Goal: Task Accomplishment & Management: Use online tool/utility

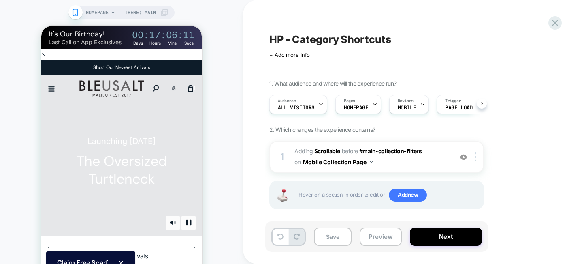
scroll to position [0, 0]
click at [377, 154] on span "#main-collection-filters" at bounding box center [390, 150] width 63 height 7
click at [400, 153] on span "#main-collection-filters" at bounding box center [390, 150] width 63 height 7
click at [559, 19] on icon at bounding box center [555, 22] width 11 height 11
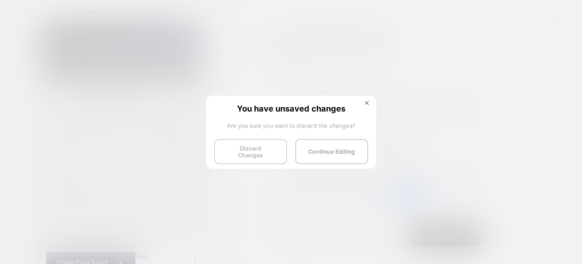
click at [255, 146] on button "Discard Changes" at bounding box center [250, 151] width 73 height 25
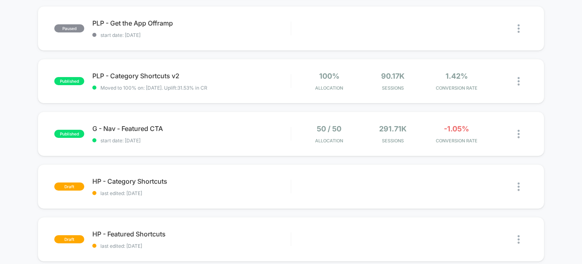
scroll to position [241, 0]
click at [147, 72] on span "PLP - Category Shortcuts v2 Click to edit experience details" at bounding box center [191, 75] width 198 height 8
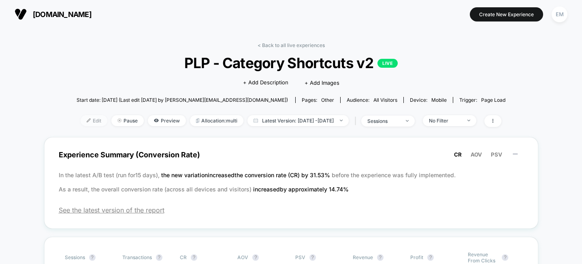
click at [81, 115] on span "Edit" at bounding box center [94, 120] width 27 height 11
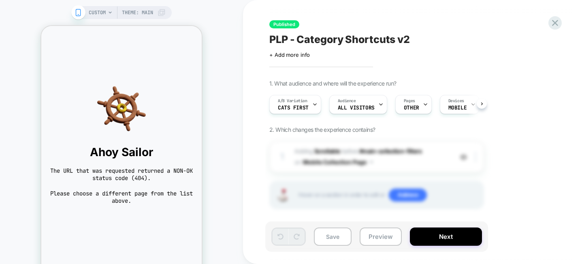
scroll to position [0, 0]
click at [110, 10] on icon at bounding box center [110, 12] width 5 height 5
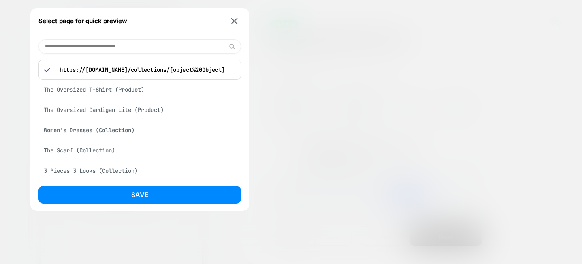
click at [109, 132] on div "Women's Dresses (Collection)" at bounding box center [139, 129] width 203 height 15
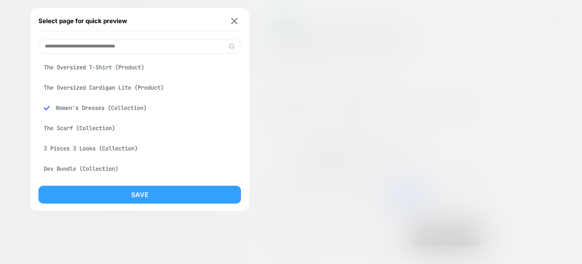
click at [138, 194] on button "Save" at bounding box center [139, 195] width 203 height 18
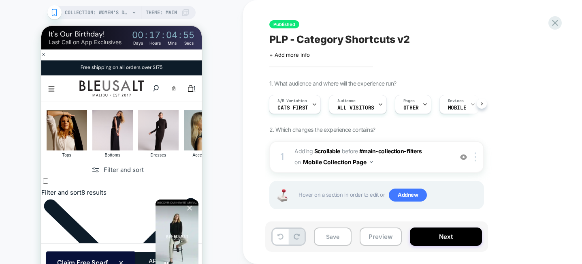
scroll to position [0, 1]
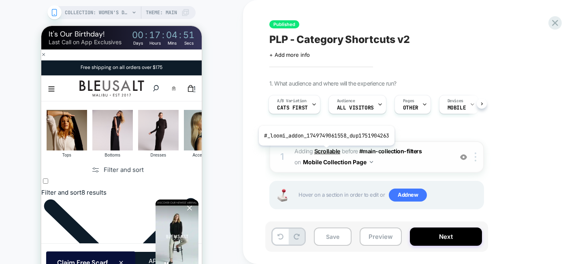
click at [325, 152] on b "Scrollable" at bounding box center [327, 150] width 26 height 7
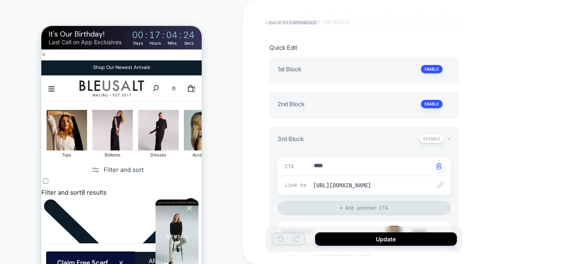
scroll to position [103, 0]
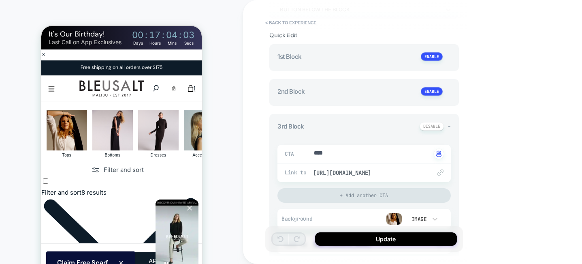
click at [334, 40] on icon "Close" at bounding box center [337, 38] width 6 height 6
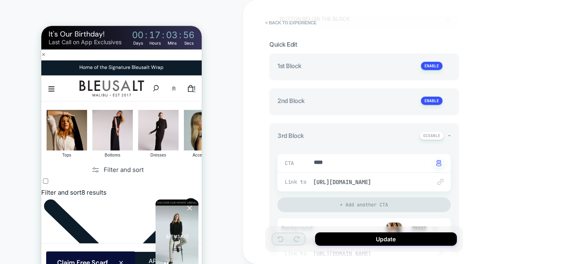
scroll to position [97, 0]
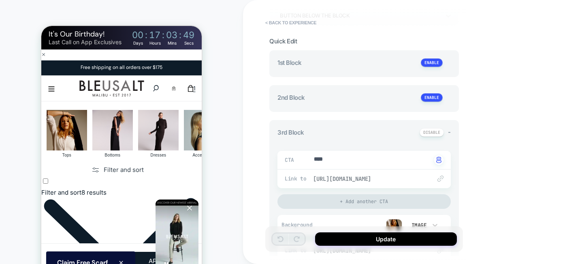
click at [400, 176] on span "[URL][DOMAIN_NAME]" at bounding box center [368, 178] width 110 height 7
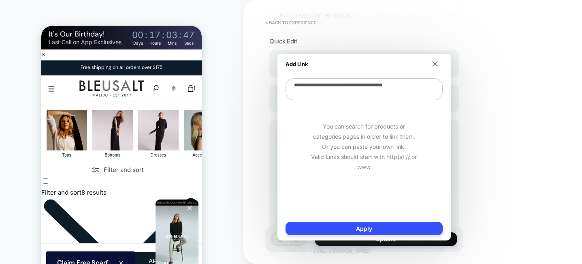
click at [394, 86] on textarea "**********" at bounding box center [364, 89] width 157 height 22
click at [435, 62] on img at bounding box center [434, 63] width 5 height 5
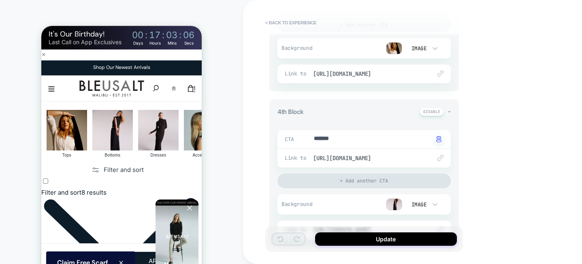
scroll to position [318, 0]
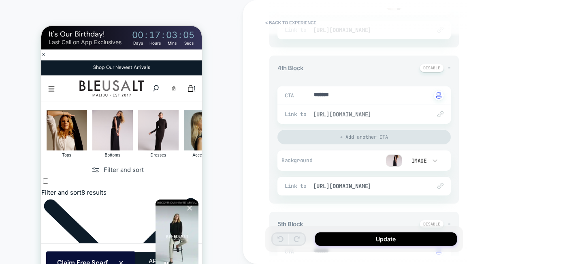
click at [391, 114] on span "[URL][DOMAIN_NAME]" at bounding box center [368, 114] width 110 height 7
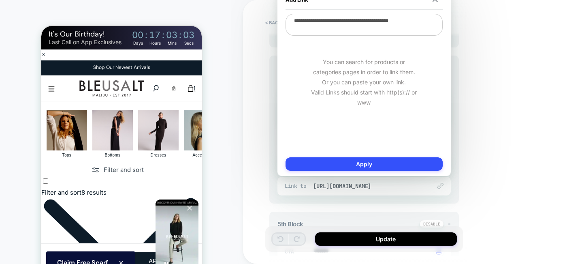
click at [378, 23] on textarea "**********" at bounding box center [364, 25] width 157 height 22
click at [491, 116] on div "**********" at bounding box center [421, 132] width 357 height 264
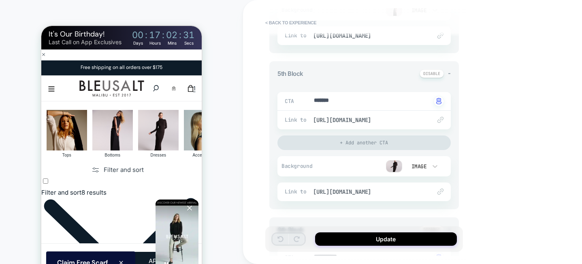
scroll to position [469, 0]
click at [344, 121] on span "[URL][DOMAIN_NAME]" at bounding box center [368, 118] width 110 height 7
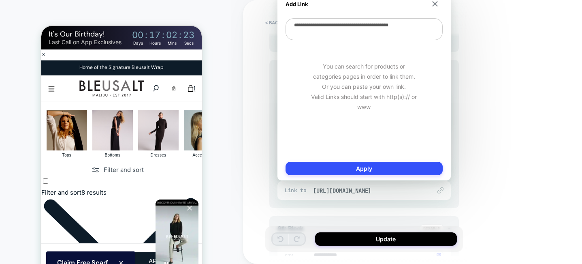
click at [337, 28] on textarea "**********" at bounding box center [364, 29] width 157 height 22
click at [257, 145] on div "**********" at bounding box center [421, 132] width 357 height 264
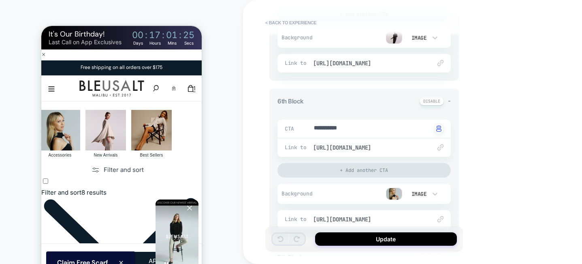
scroll to position [603, 0]
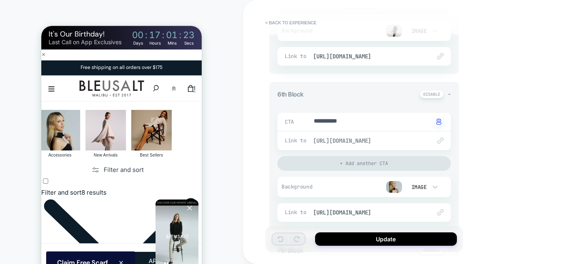
click at [376, 141] on span "[URL][DOMAIN_NAME]" at bounding box center [368, 140] width 110 height 7
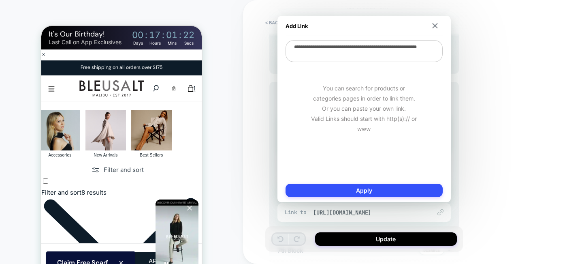
drag, startPoint x: 361, startPoint y: 52, endPoint x: 269, endPoint y: 42, distance: 92.2
click at [269, 42] on body "**********" at bounding box center [291, 132] width 582 height 264
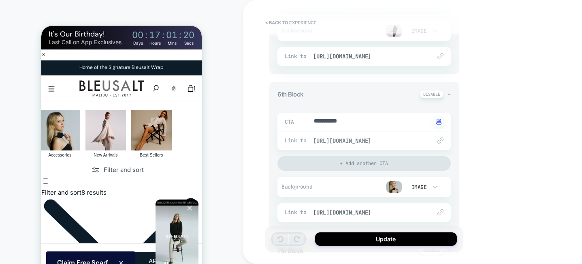
click at [345, 141] on span "[URL][DOMAIN_NAME]" at bounding box center [368, 140] width 110 height 7
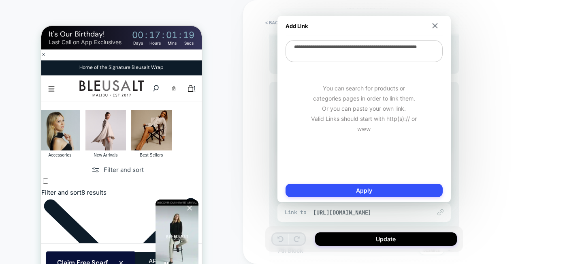
click at [342, 50] on textarea "**********" at bounding box center [364, 51] width 157 height 22
click at [434, 26] on img at bounding box center [434, 25] width 5 height 5
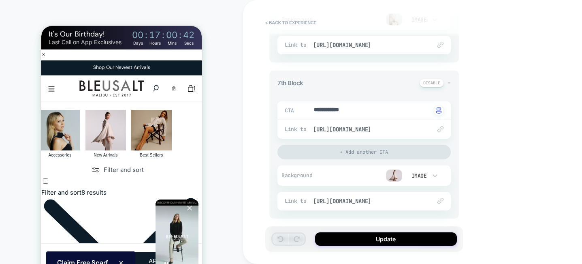
scroll to position [773, 0]
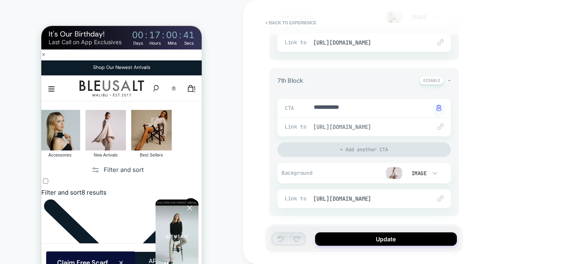
click at [357, 130] on span "[URL][DOMAIN_NAME]" at bounding box center [368, 126] width 110 height 7
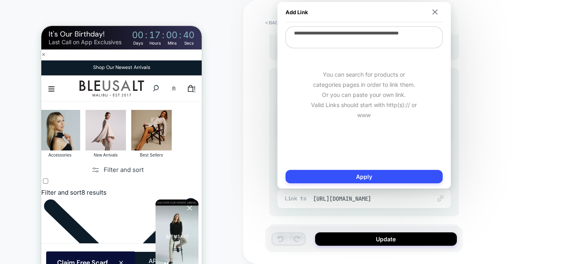
drag, startPoint x: 323, startPoint y: 44, endPoint x: 280, endPoint y: 30, distance: 45.5
click at [280, 30] on div "**********" at bounding box center [364, 95] width 173 height 186
click at [436, 11] on img at bounding box center [434, 11] width 5 height 5
click at [436, 11] on div at bounding box center [435, 17] width 8 height 13
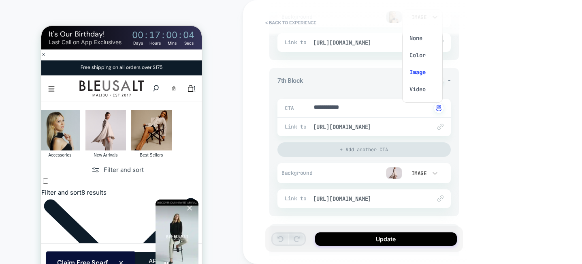
click at [535, 157] on div at bounding box center [291, 132] width 582 height 264
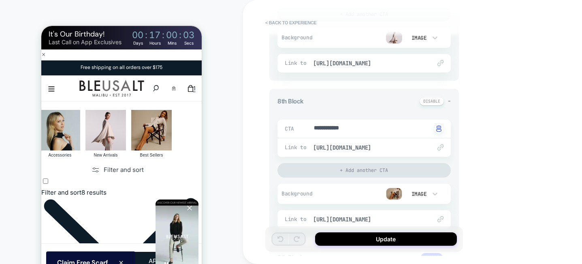
scroll to position [911, 0]
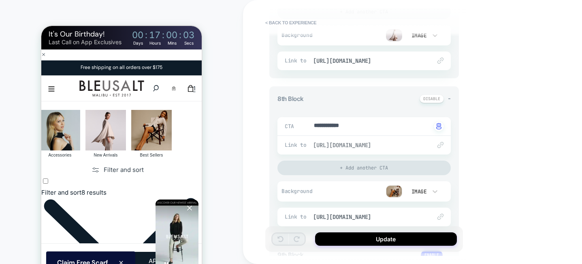
click at [366, 146] on span "[URL][DOMAIN_NAME]" at bounding box center [368, 144] width 110 height 7
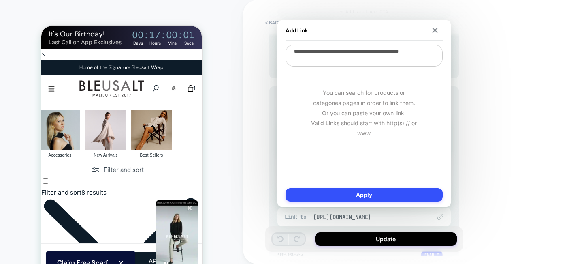
drag, startPoint x: 325, startPoint y: 58, endPoint x: 275, endPoint y: 39, distance: 53.3
click at [275, 39] on body "**********" at bounding box center [291, 132] width 582 height 264
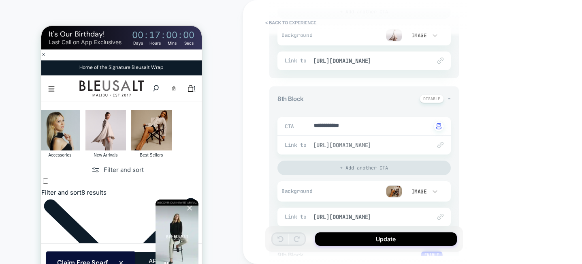
click at [335, 146] on span "[URL][DOMAIN_NAME]" at bounding box center [368, 144] width 110 height 7
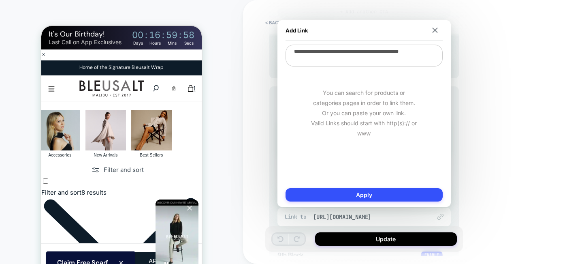
drag, startPoint x: 316, startPoint y: 60, endPoint x: 292, endPoint y: 51, distance: 24.8
click at [292, 51] on textarea "**********" at bounding box center [364, 56] width 157 height 22
click at [436, 29] on img at bounding box center [434, 30] width 5 height 5
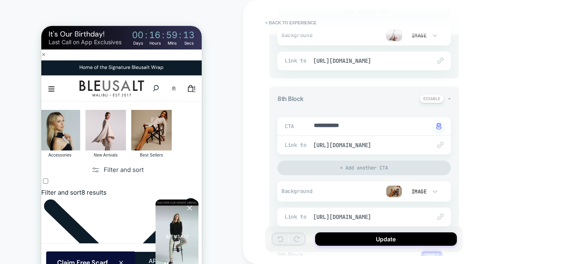
scroll to position [1234, 0]
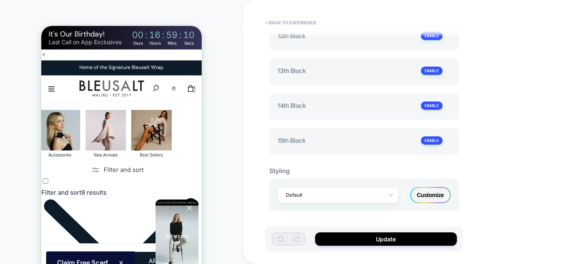
click at [439, 195] on div "Customize" at bounding box center [430, 195] width 41 height 16
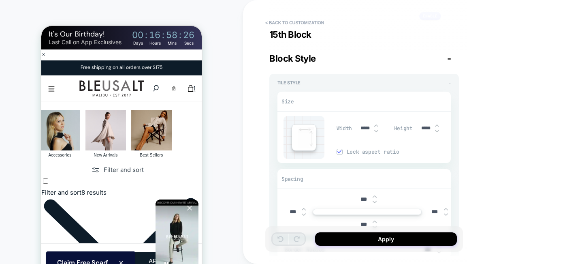
scroll to position [2913, 0]
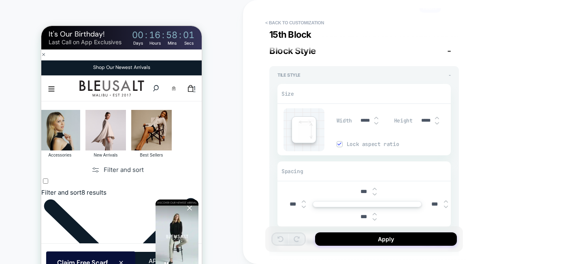
type textarea "*"
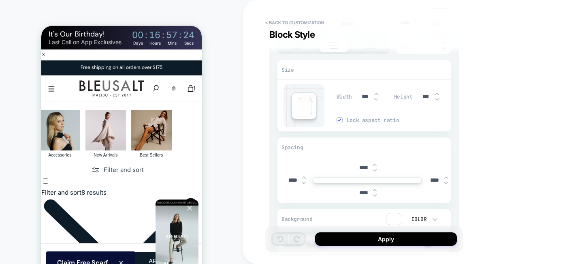
scroll to position [3291, 0]
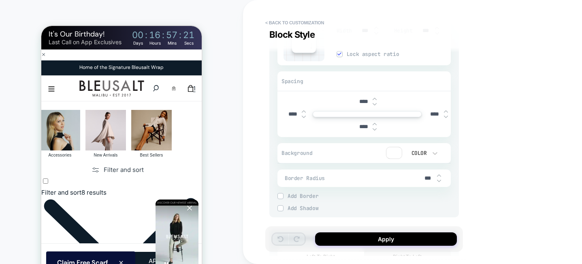
click at [359, 102] on input "****" at bounding box center [363, 101] width 18 height 7
type input "***"
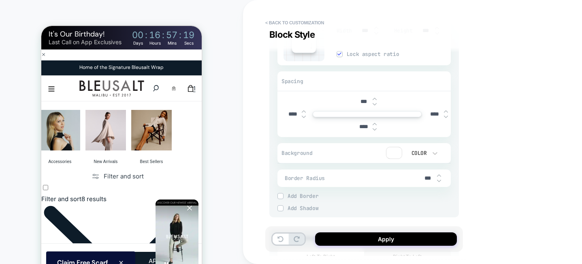
type textarea "*"
type input "***"
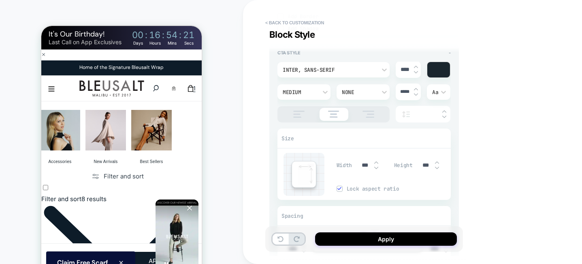
scroll to position [3158, 0]
click at [283, 23] on button "< Back to customization" at bounding box center [294, 22] width 67 height 13
type textarea "*"
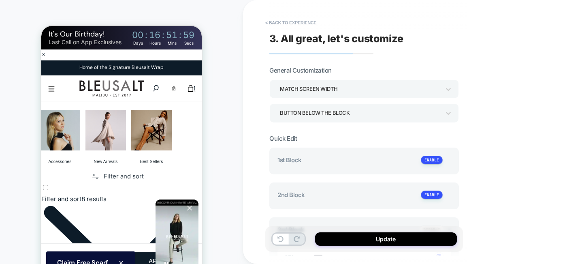
click at [283, 23] on button "< Back to experience" at bounding box center [290, 22] width 59 height 13
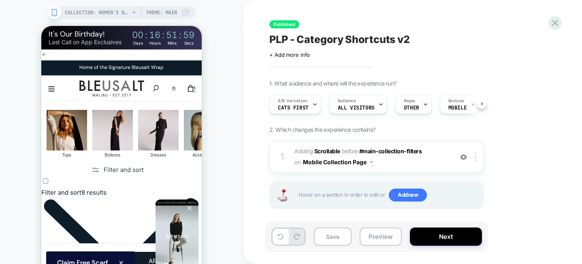
scroll to position [0, 0]
click at [553, 20] on icon at bounding box center [555, 22] width 11 height 11
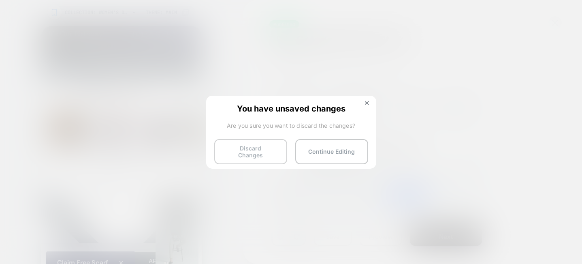
click at [259, 153] on button "Discard Changes" at bounding box center [250, 151] width 73 height 25
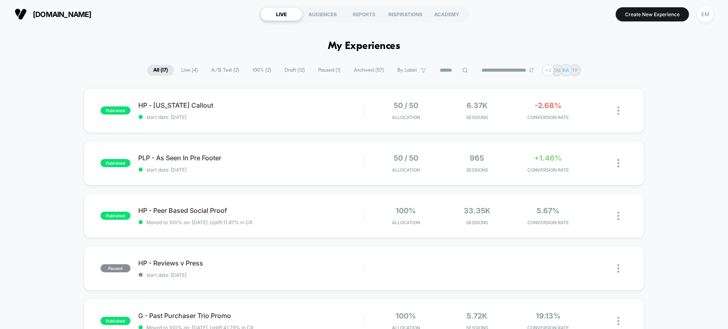
click at [704, 15] on div "EM" at bounding box center [705, 14] width 16 height 16
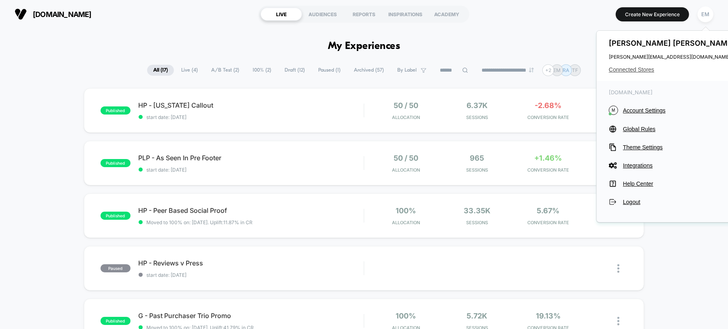
click at [626, 68] on span "Connected Stores" at bounding box center [672, 69] width 128 height 6
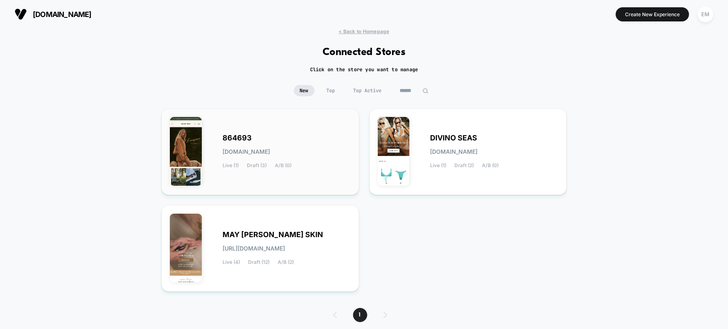
click at [233, 136] on span "864693" at bounding box center [236, 138] width 29 height 6
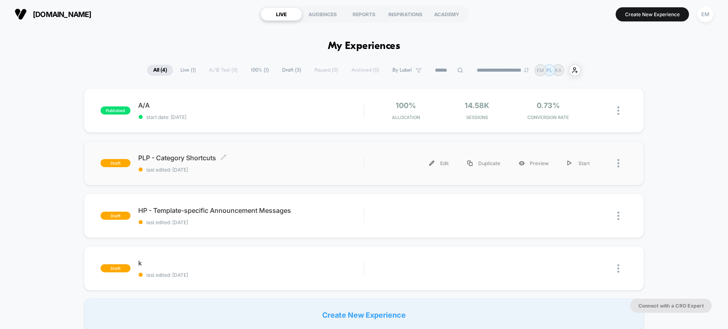
click at [200, 154] on span "PLP - Category Shortcuts Click to edit experience details" at bounding box center [251, 158] width 225 height 8
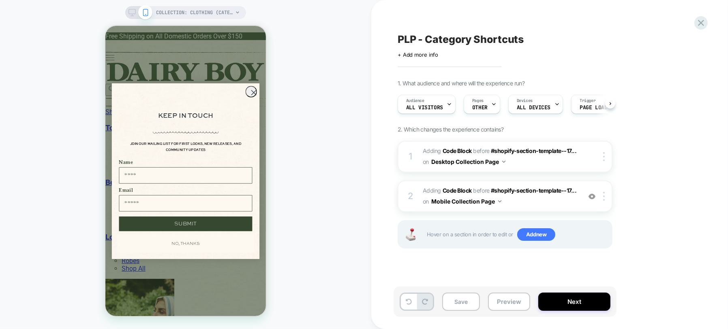
scroll to position [0, 0]
click at [254, 98] on circle "Close dialog" at bounding box center [253, 92] width 11 height 11
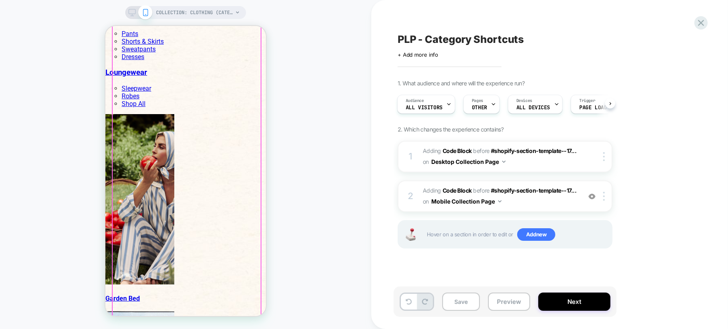
scroll to position [0, 0]
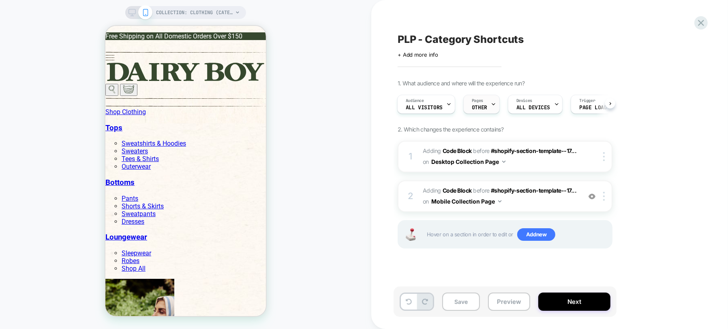
click at [486, 108] on div "Pages OTHER" at bounding box center [479, 104] width 32 height 18
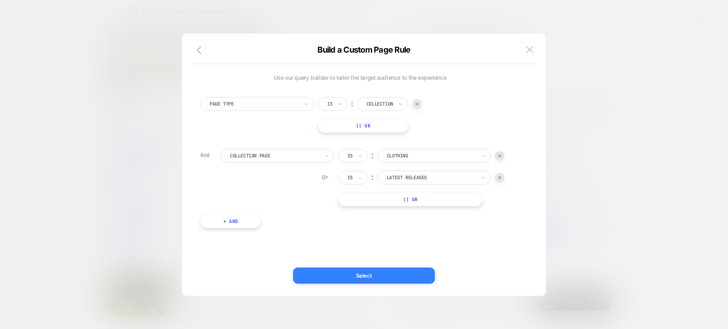
click at [385, 272] on button "Select" at bounding box center [364, 276] width 142 height 16
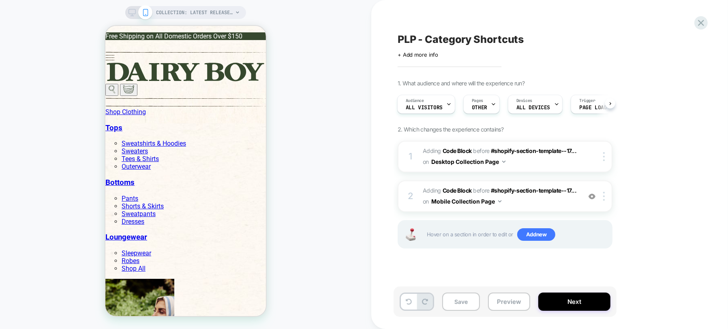
scroll to position [0, 1]
click at [576, 301] on button "Next" at bounding box center [574, 302] width 72 height 18
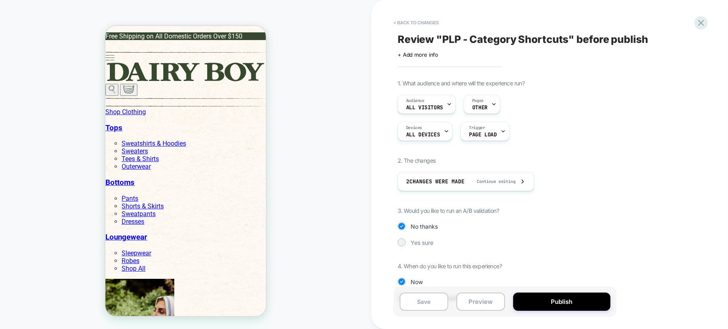
scroll to position [26, 0]
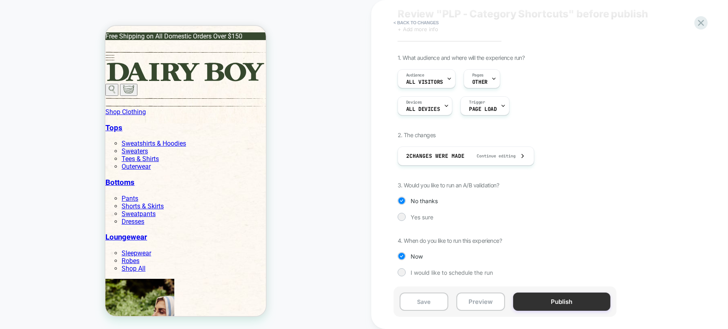
click at [554, 304] on button "Publish" at bounding box center [561, 302] width 97 height 18
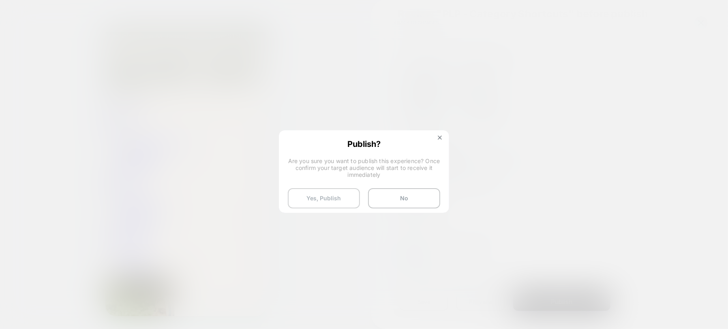
click at [327, 196] on button "Yes, Publish" at bounding box center [324, 198] width 72 height 20
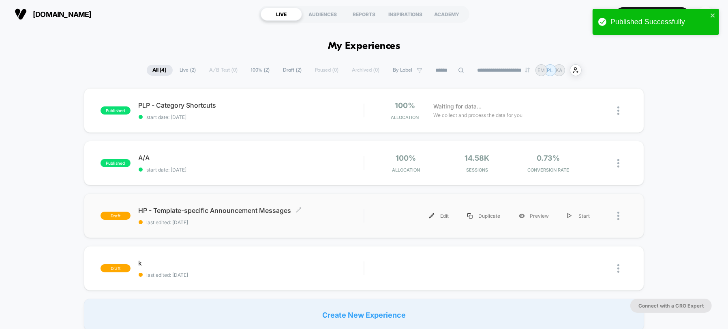
click at [218, 211] on span "HP - Template-specific Announcement Messages Click to edit experience details" at bounding box center [251, 211] width 225 height 8
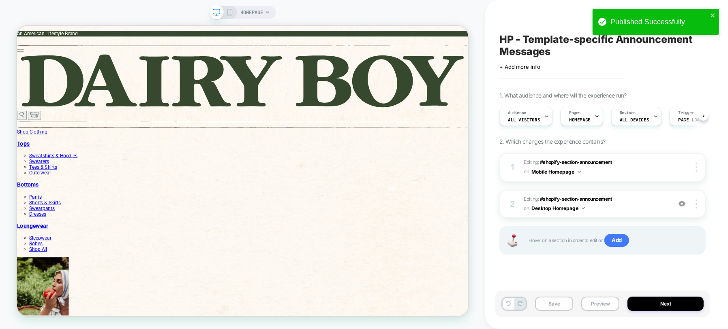
scroll to position [0, 0]
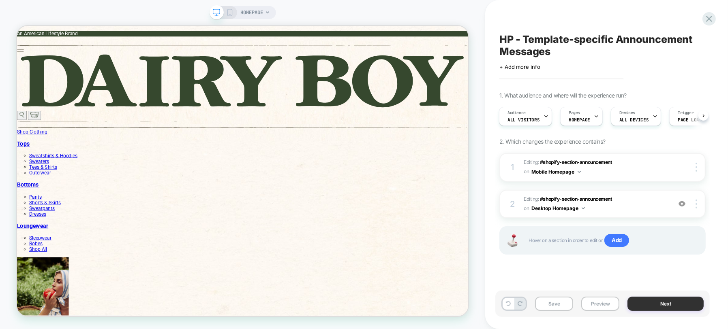
click at [658, 304] on button "Next" at bounding box center [665, 304] width 76 height 14
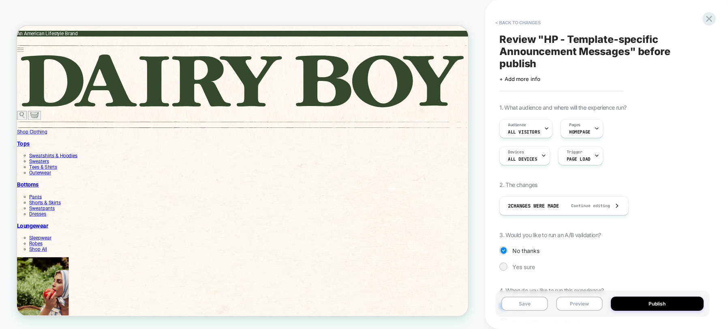
click at [658, 304] on button "Publish" at bounding box center [657, 304] width 93 height 14
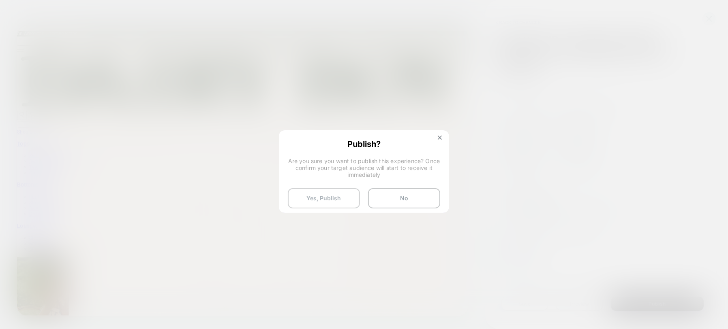
click at [334, 203] on button "Yes, Publish" at bounding box center [324, 198] width 72 height 20
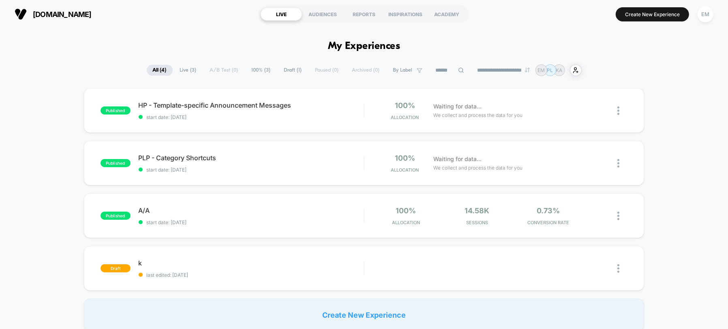
type input "***"
click at [192, 157] on span "PLP - Category Shortcuts" at bounding box center [251, 158] width 225 height 8
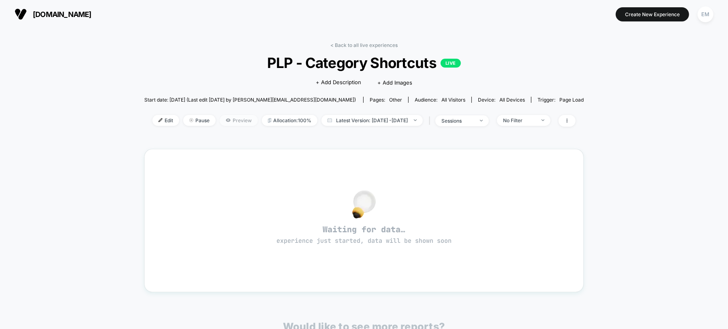
click at [233, 121] on span "Preview" at bounding box center [239, 120] width 38 height 11
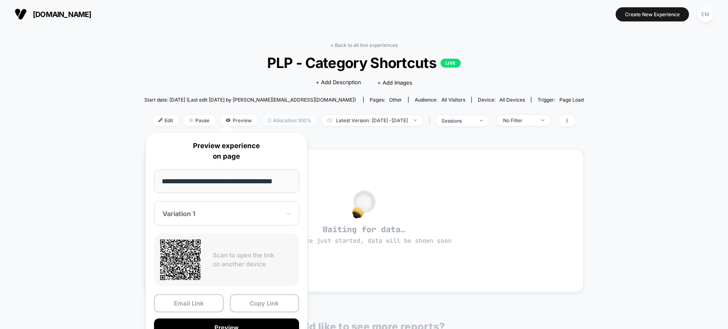
click at [285, 121] on span "Allocation: 100%" at bounding box center [290, 120] width 56 height 11
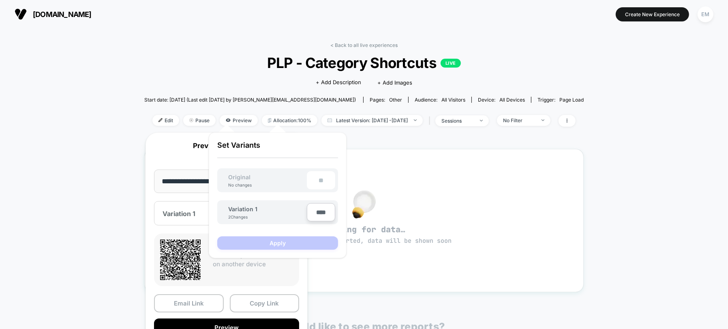
click at [90, 197] on div "< Back to all live experiences PLP - Category Shortcuts LIVE Click to edit expe…" at bounding box center [364, 254] width 728 height 453
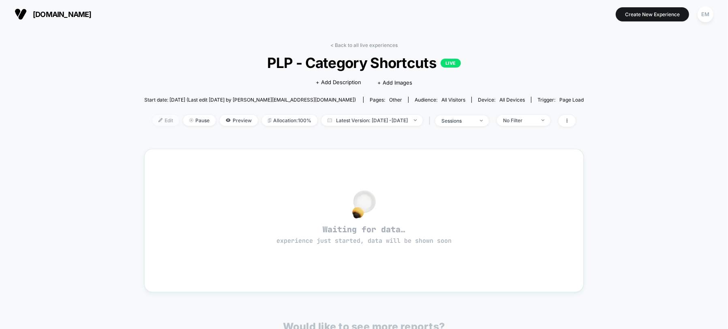
click at [155, 117] on span "Edit" at bounding box center [165, 120] width 27 height 11
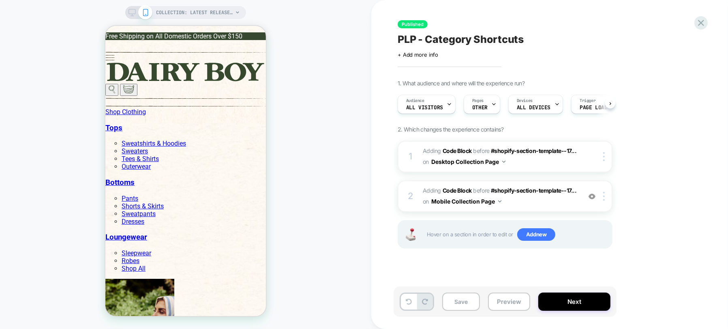
scroll to position [0, 0]
click at [592, 158] on div at bounding box center [598, 156] width 26 height 9
click at [593, 198] on img at bounding box center [591, 196] width 7 height 7
click at [605, 197] on div at bounding box center [604, 196] width 13 height 9
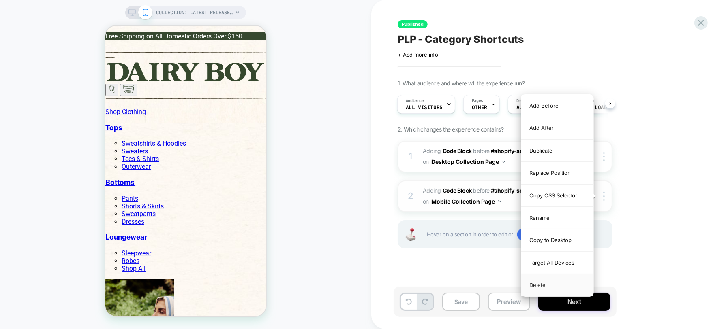
click at [540, 286] on div "Delete" at bounding box center [557, 285] width 72 height 22
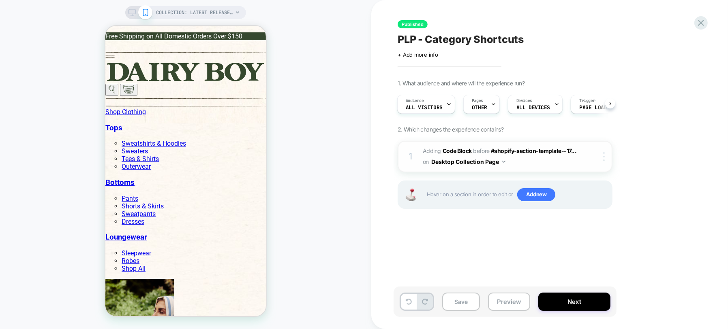
click at [604, 160] on img at bounding box center [604, 156] width 2 height 9
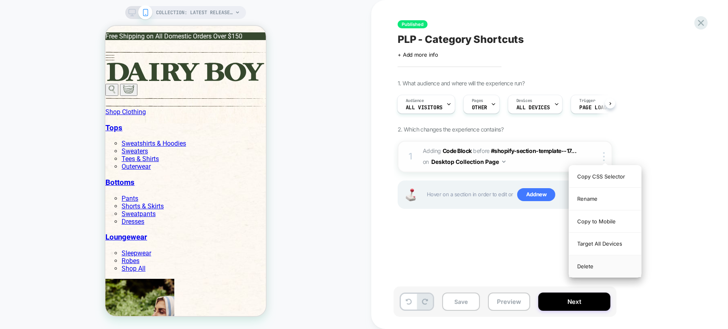
click at [584, 263] on div "Delete" at bounding box center [605, 267] width 72 height 22
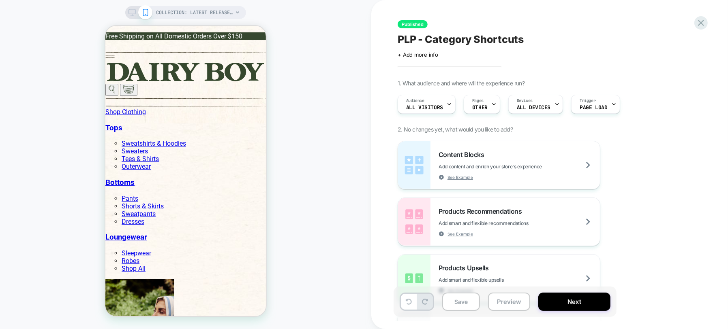
scroll to position [0, 0]
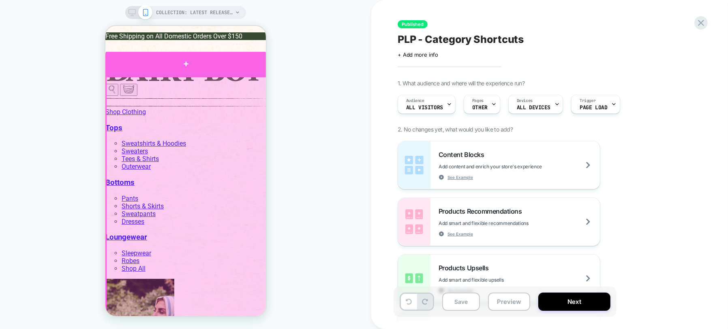
click at [236, 70] on div at bounding box center [185, 63] width 161 height 24
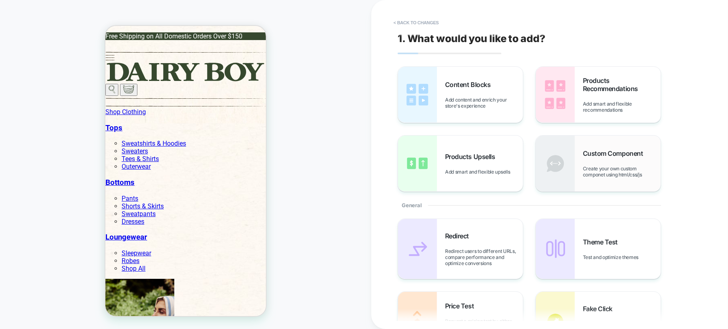
click at [596, 167] on span "Create your own custom componet using html/css/js" at bounding box center [622, 172] width 78 height 12
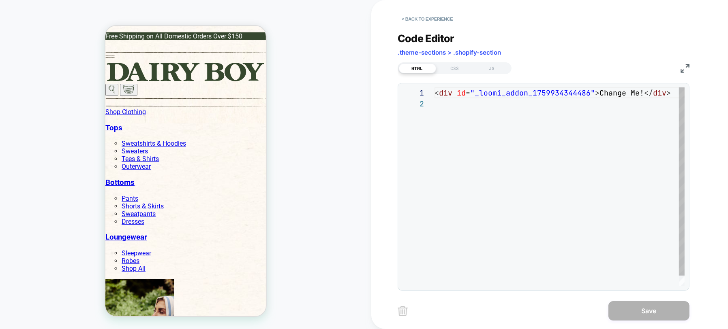
scroll to position [11, 0]
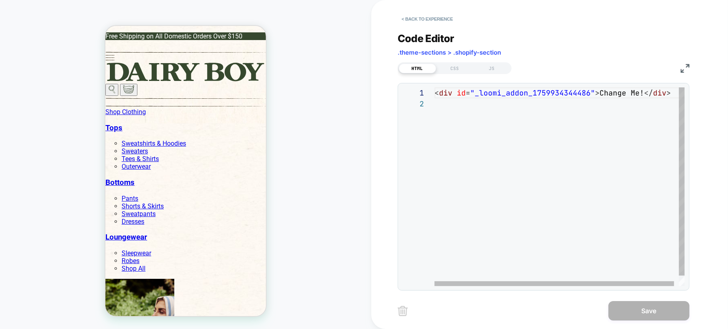
click at [481, 92] on div "< div id = "_loomi_addon_1759934344486" > Change Me! </ div >" at bounding box center [561, 193] width 255 height 210
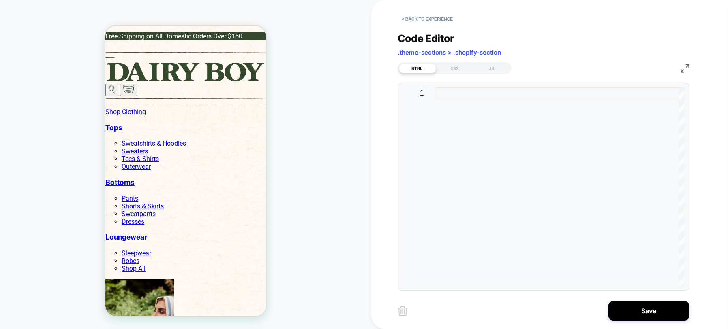
type textarea "**********"
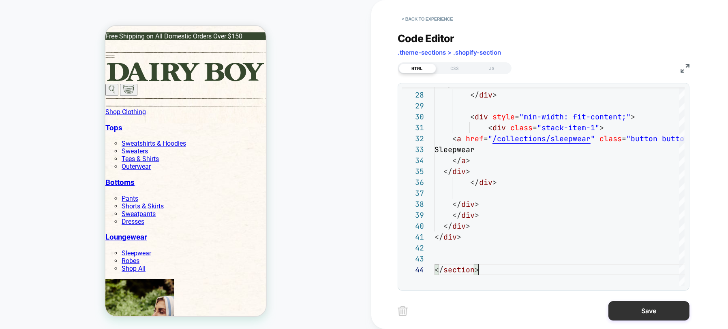
click at [654, 314] on button "Save" at bounding box center [648, 310] width 81 height 19
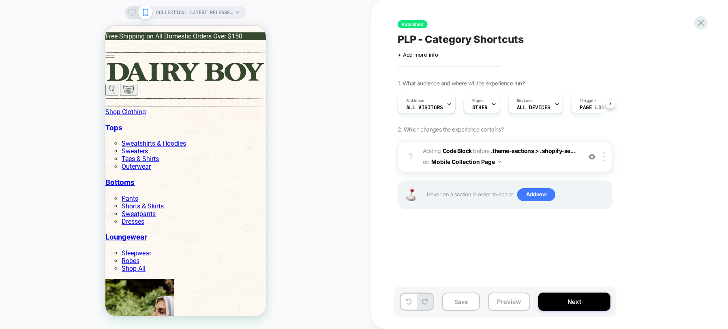
scroll to position [0, 0]
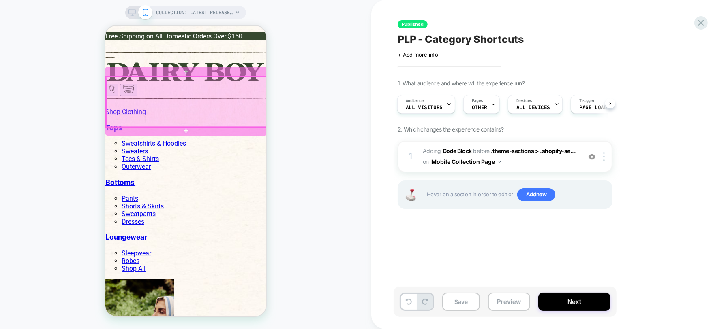
click at [226, 118] on div at bounding box center [186, 102] width 161 height 50
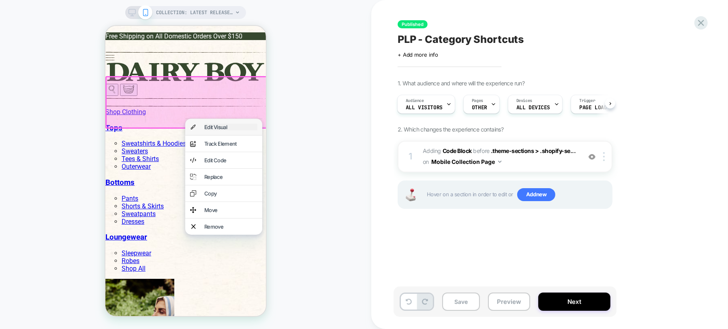
click at [228, 125] on div "Edit Visual" at bounding box center [230, 127] width 53 height 6
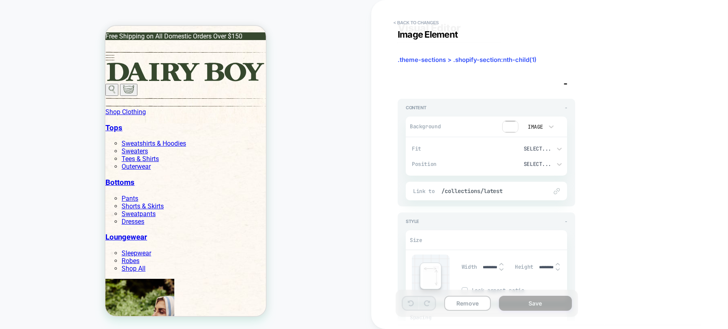
scroll to position [0, 0]
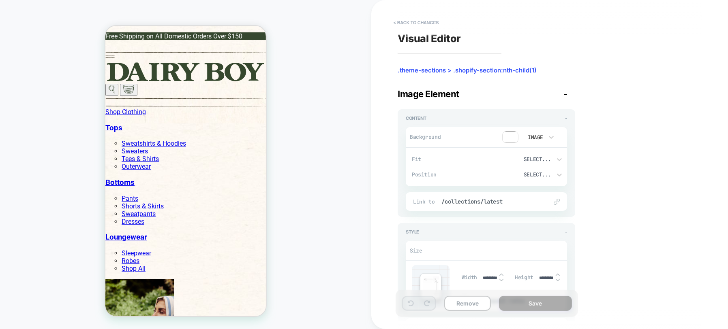
type textarea "*"
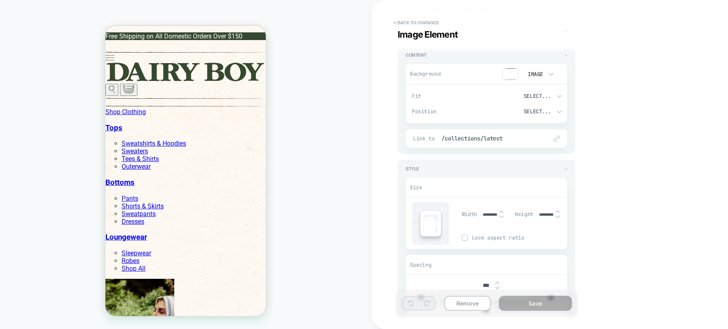
scroll to position [165, 0]
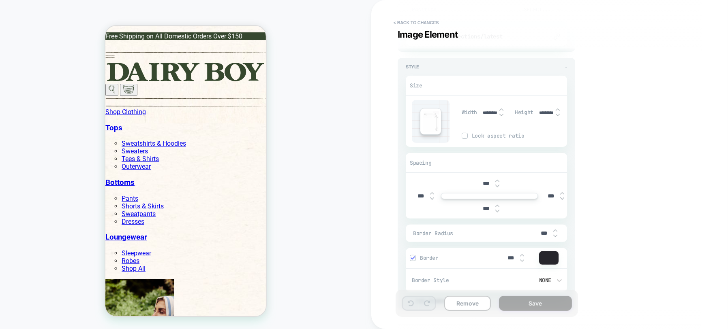
click at [482, 208] on input "***" at bounding box center [486, 208] width 18 height 7
type input "*****"
type textarea "*"
click at [604, 241] on div "Visual Editor .theme-sections > .shopify-section:nth-child(1) Image Element - C…" at bounding box center [545, 164] width 304 height 313
click at [483, 210] on input "*****" at bounding box center [486, 209] width 18 height 6
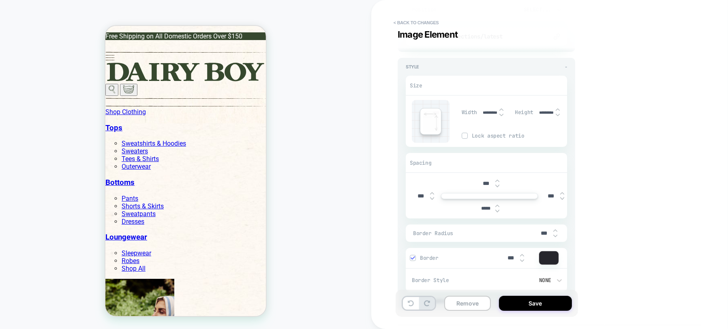
type input "***"
type textarea "*"
click at [625, 277] on div "Visual Editor .theme-sections > .shopify-section:nth-child(1) Image Element - C…" at bounding box center [545, 164] width 304 height 313
click at [429, 18] on button "< Back to changes" at bounding box center [415, 22] width 53 height 13
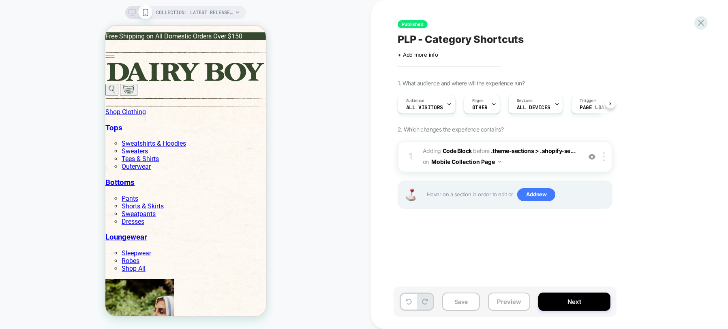
scroll to position [0, 0]
click at [508, 301] on button "Preview" at bounding box center [509, 302] width 42 height 18
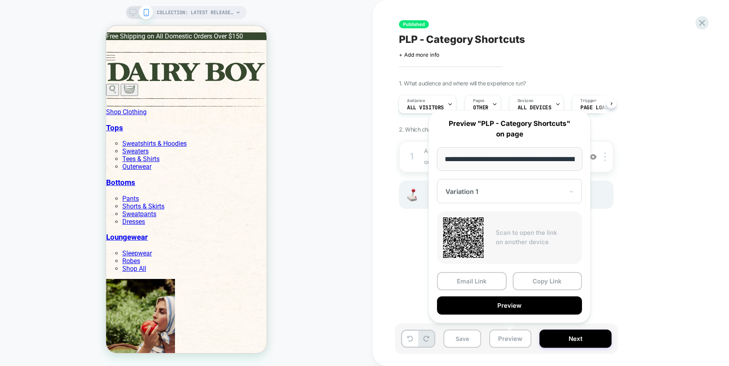
click at [621, 288] on div "Published PLP - Category Shortcuts Click to edit experience details + Add more …" at bounding box center [547, 183] width 304 height 350
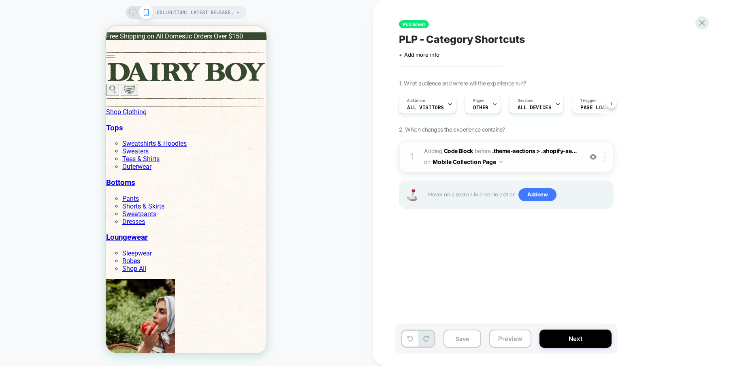
click at [604, 158] on div at bounding box center [606, 156] width 13 height 9
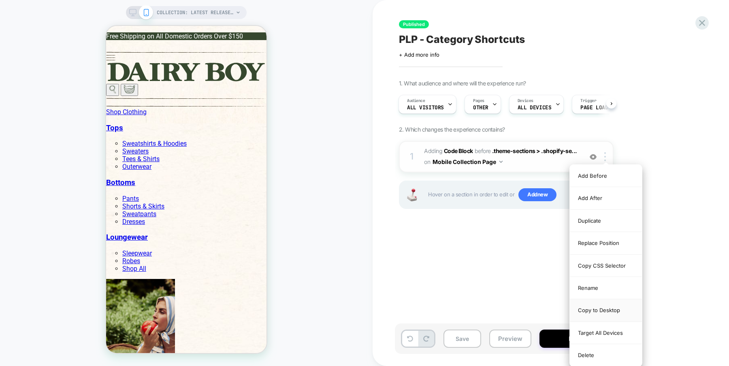
click at [600, 313] on div "Copy to Desktop" at bounding box center [606, 310] width 72 height 22
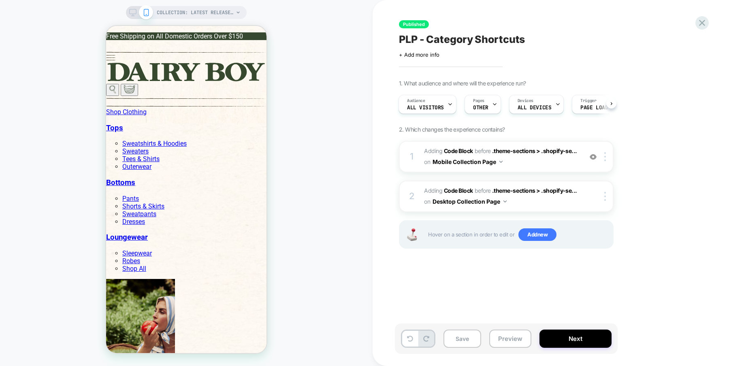
click at [129, 10] on div "COLLECTION: Latest Releases (Category)" at bounding box center [186, 12] width 121 height 13
click at [132, 12] on icon at bounding box center [132, 12] width 7 height 7
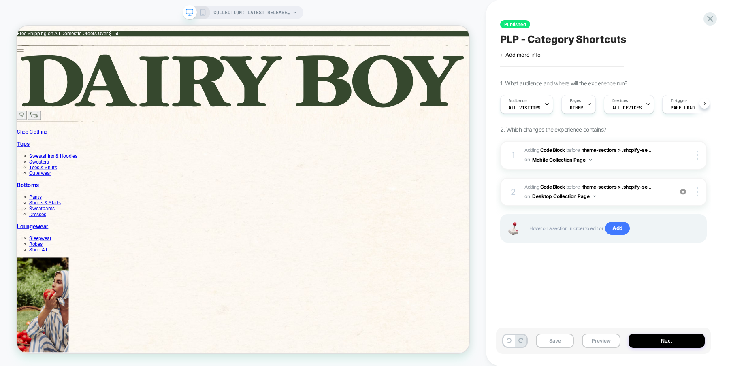
scroll to position [0, 0]
click at [665, 329] on button "Next" at bounding box center [667, 341] width 77 height 14
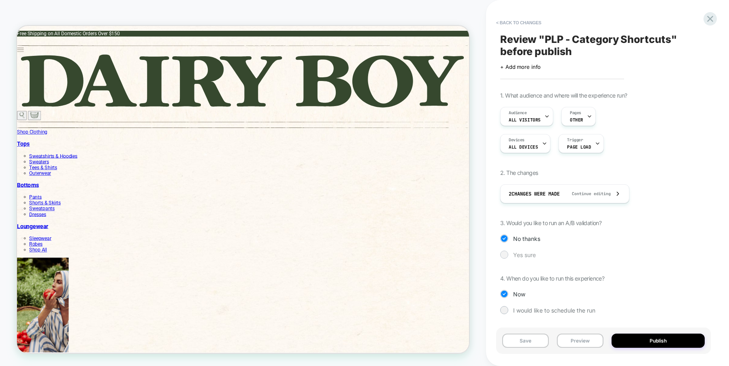
click at [504, 257] on div at bounding box center [504, 255] width 6 height 6
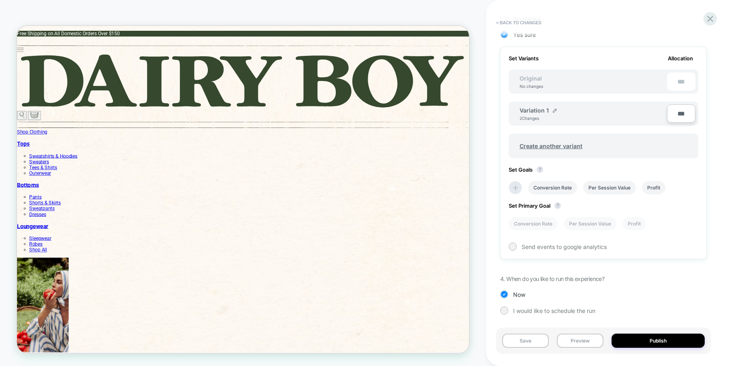
scroll to position [221, 0]
click at [644, 329] on button "Publish" at bounding box center [658, 341] width 93 height 14
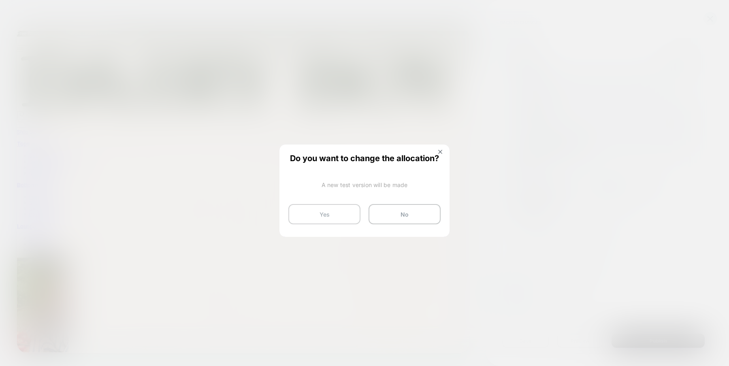
click at [348, 218] on button "Yes" at bounding box center [324, 214] width 72 height 20
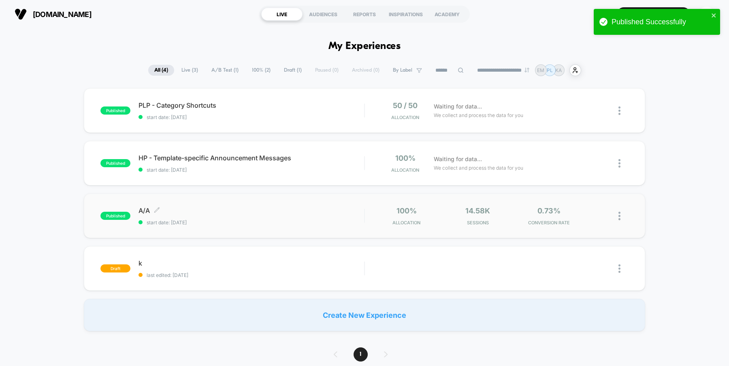
click at [289, 215] on div "A/A Click to edit experience details Click to edit experience details start dat…" at bounding box center [252, 216] width 226 height 19
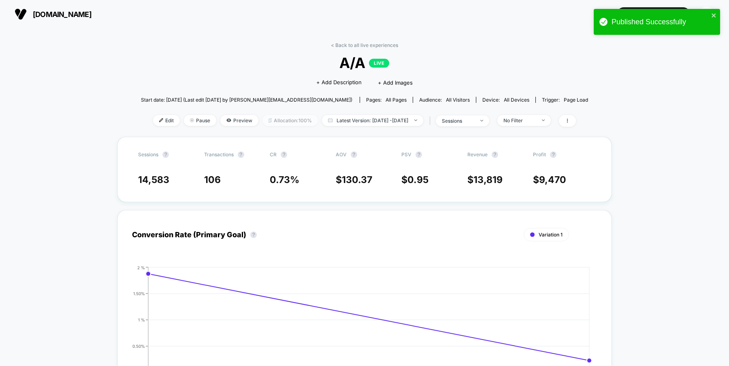
click at [280, 120] on span "Allocation: 100%" at bounding box center [291, 120] width 56 height 11
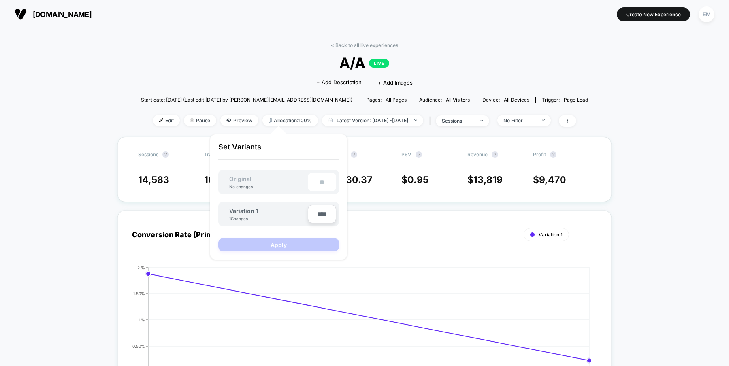
drag, startPoint x: 320, startPoint y: 213, endPoint x: 308, endPoint y: 213, distance: 11.7
click at [308, 213] on input "****" at bounding box center [322, 214] width 28 height 18
click at [323, 216] on input "****" at bounding box center [322, 214] width 28 height 18
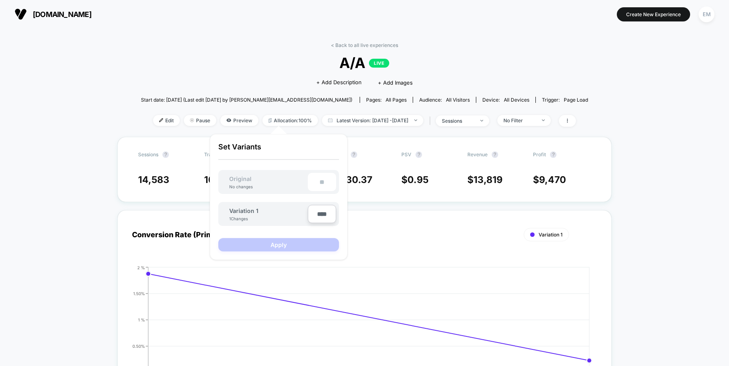
type input "***"
type input "**"
type input "***"
click at [304, 247] on button "Apply" at bounding box center [278, 244] width 121 height 13
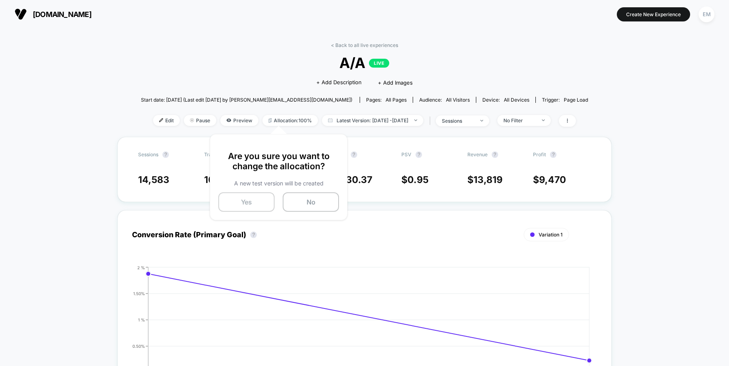
click at [258, 196] on button "Yes" at bounding box center [246, 201] width 56 height 19
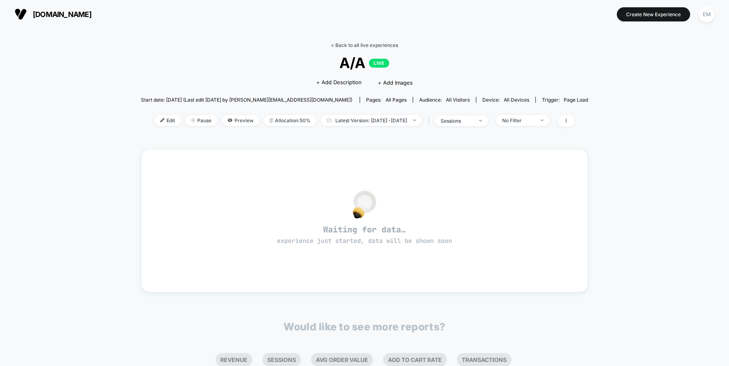
click at [354, 44] on link "< Back to all live experiences" at bounding box center [364, 45] width 67 height 6
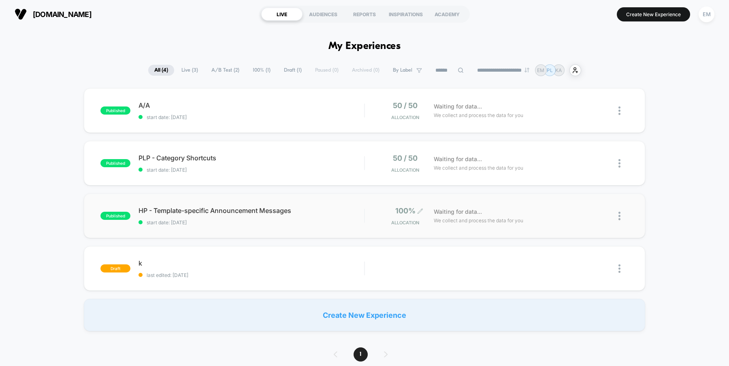
click at [404, 207] on span "100%" at bounding box center [405, 211] width 20 height 9
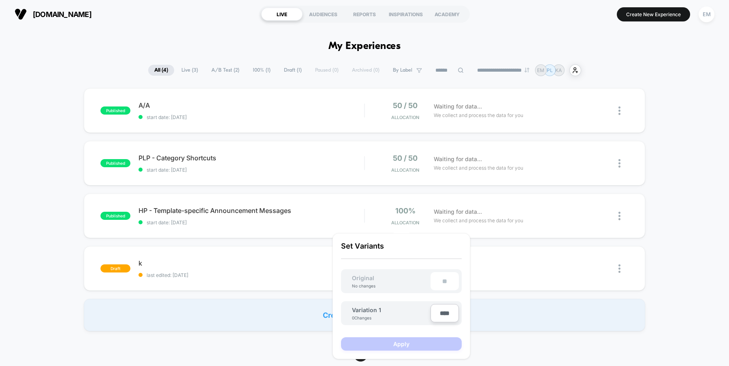
click at [441, 313] on input "****" at bounding box center [445, 313] width 28 height 18
type input "***"
type input "**"
type input "***"
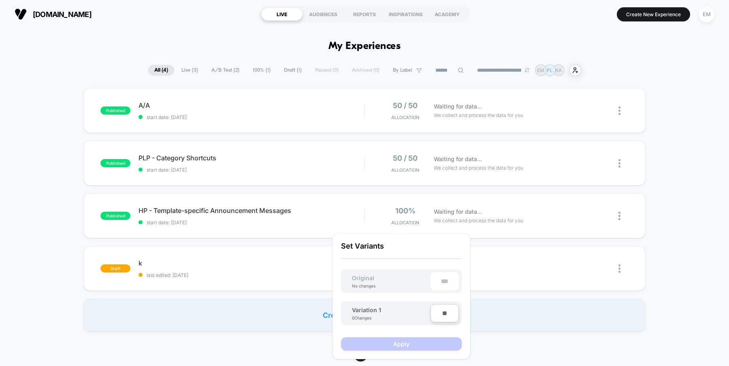
type input "***"
click at [438, 329] on button "Apply" at bounding box center [401, 343] width 121 height 13
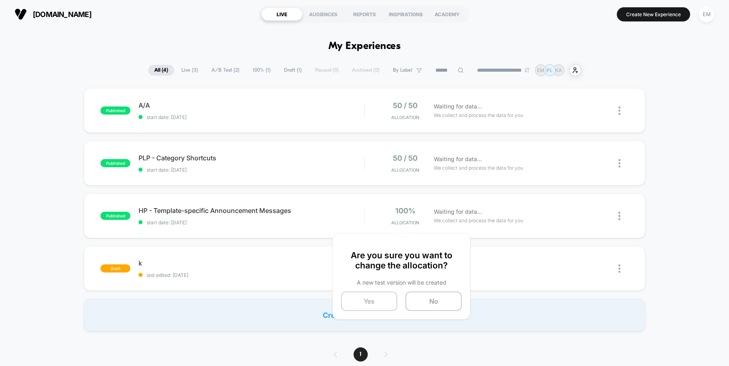
click at [383, 305] on button "Yes" at bounding box center [369, 301] width 56 height 19
